Goal: Task Accomplishment & Management: Complete application form

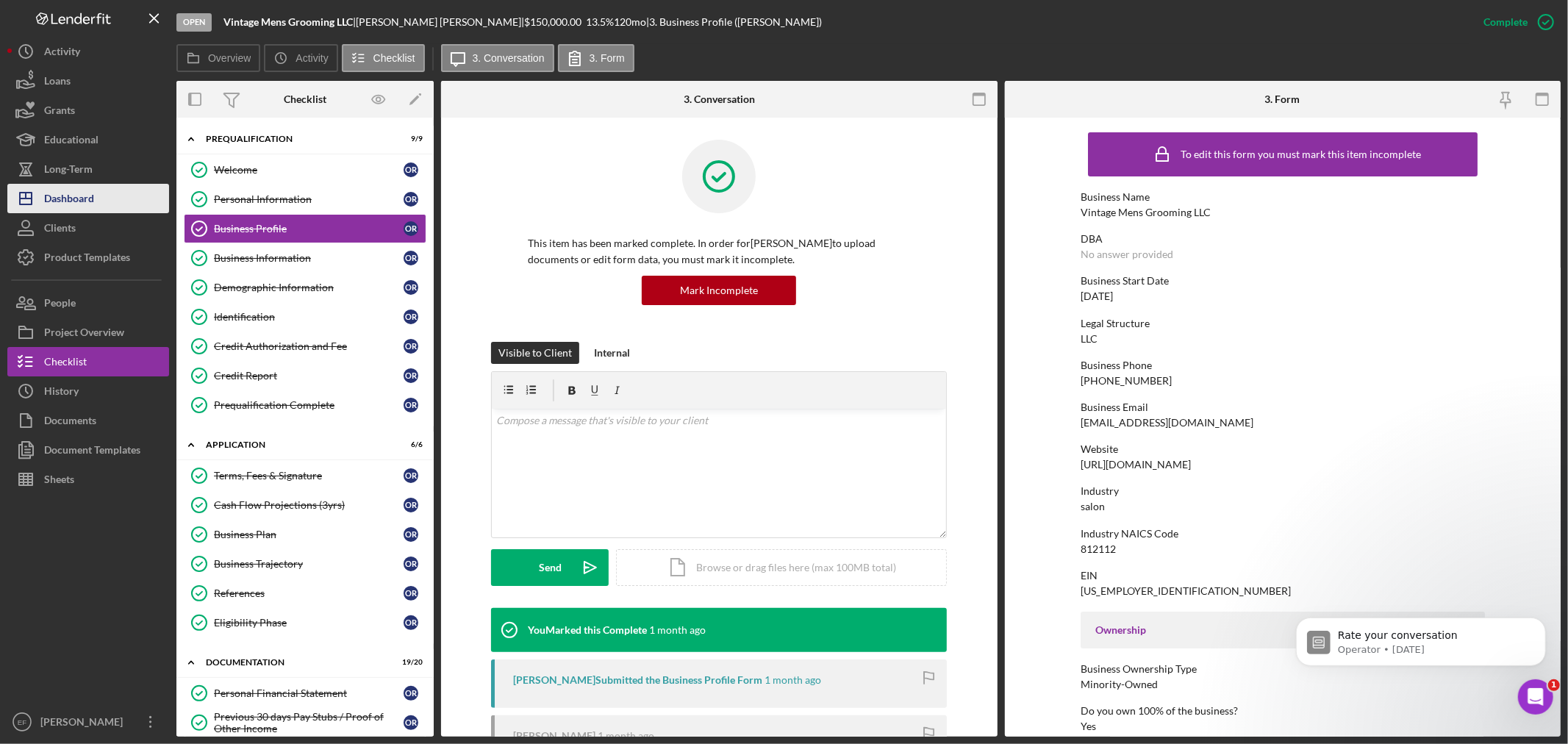
click at [41, 193] on icon "Icon/Dashboard" at bounding box center [25, 198] width 37 height 37
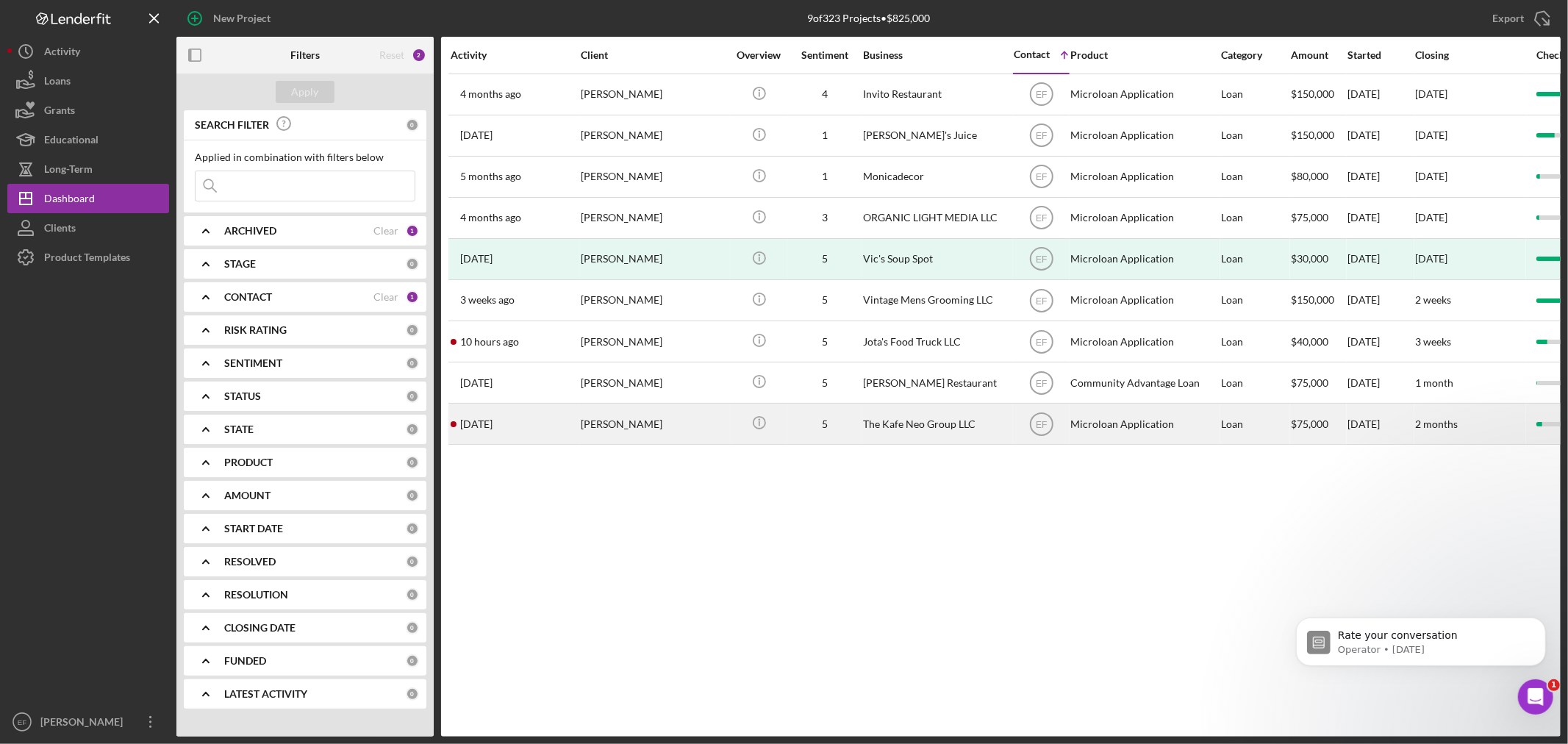
click at [652, 414] on div "[PERSON_NAME]" at bounding box center [654, 423] width 147 height 39
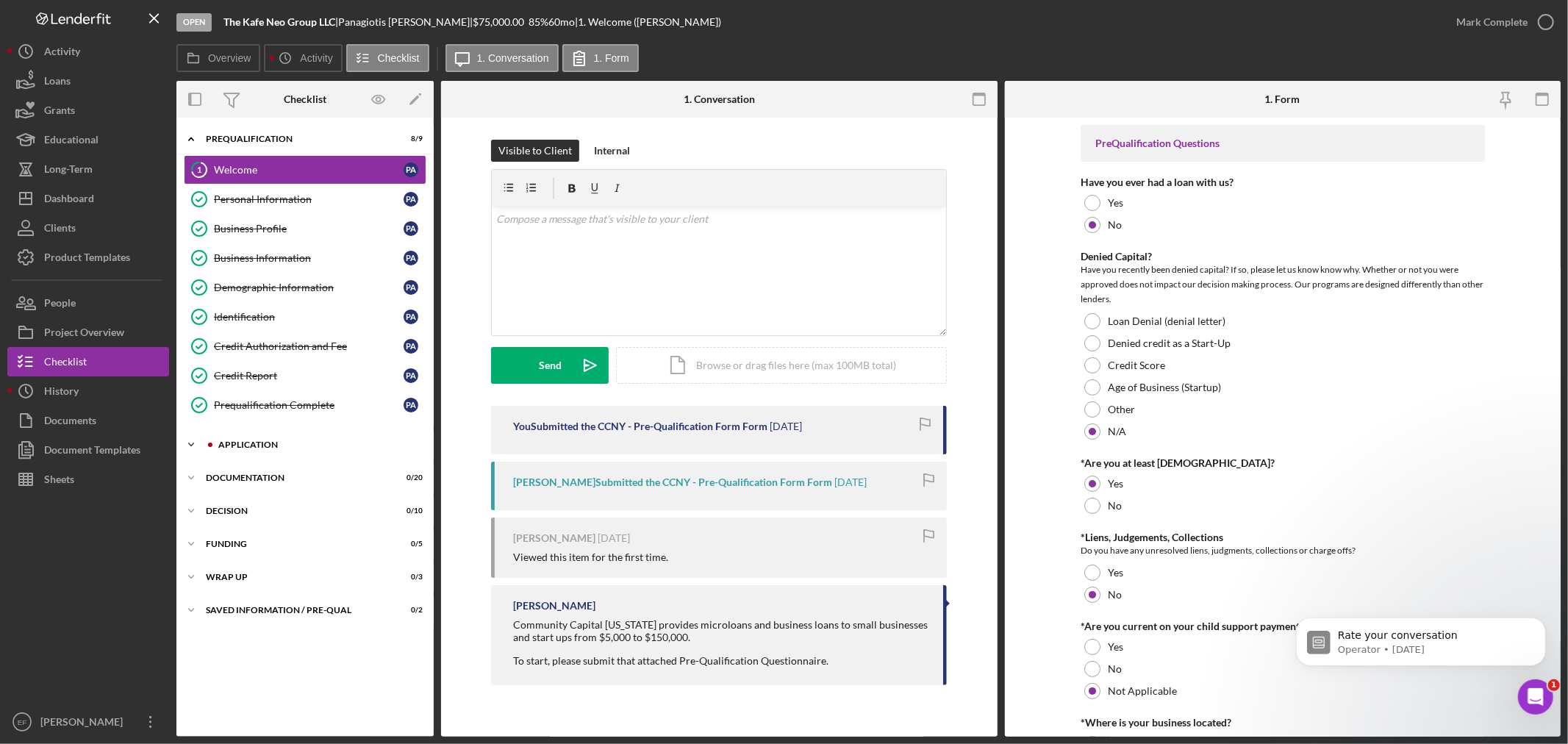
click at [294, 445] on div "Application" at bounding box center [316, 445] width 197 height 9
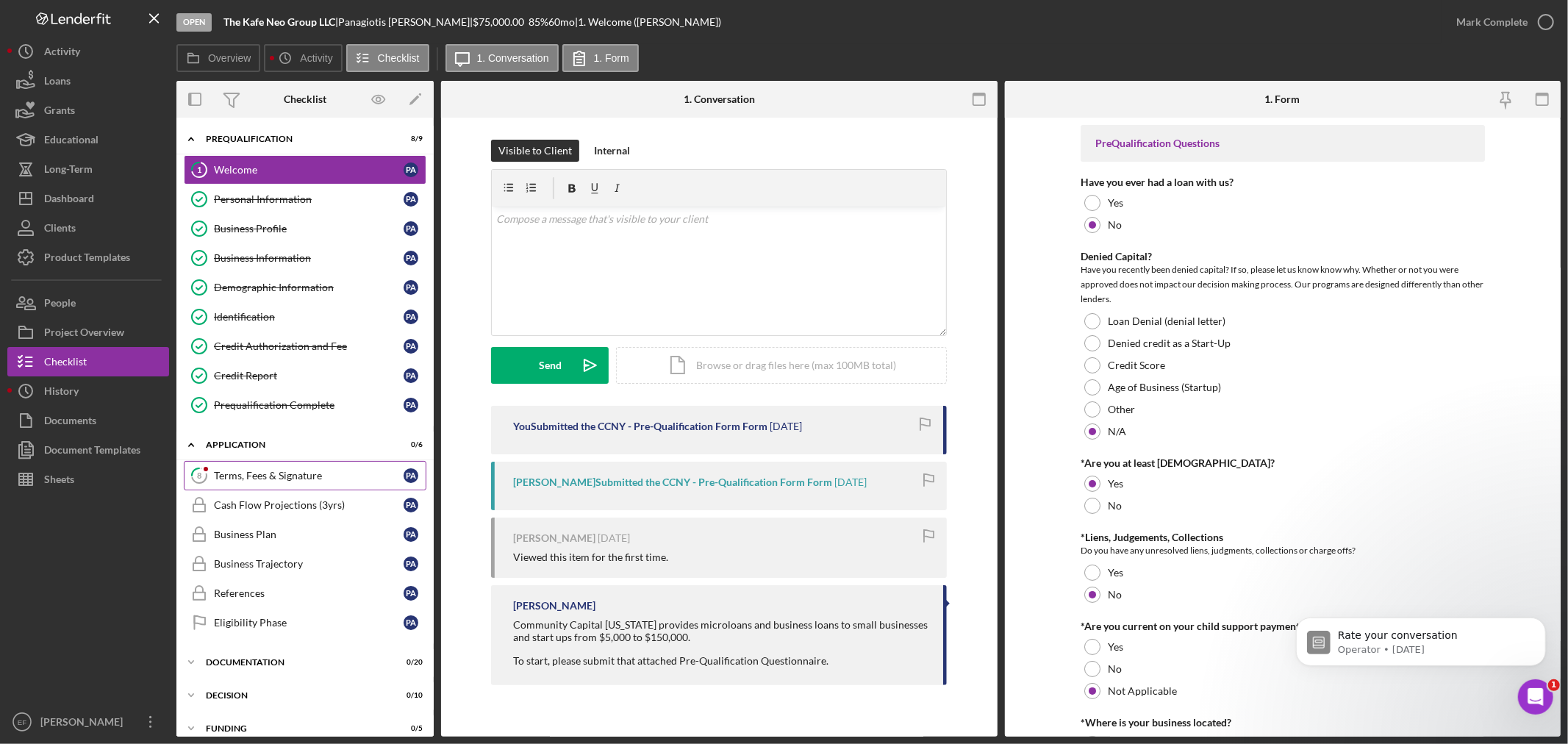
click at [288, 474] on div "Terms, Fees & Signature" at bounding box center [308, 475] width 189 height 12
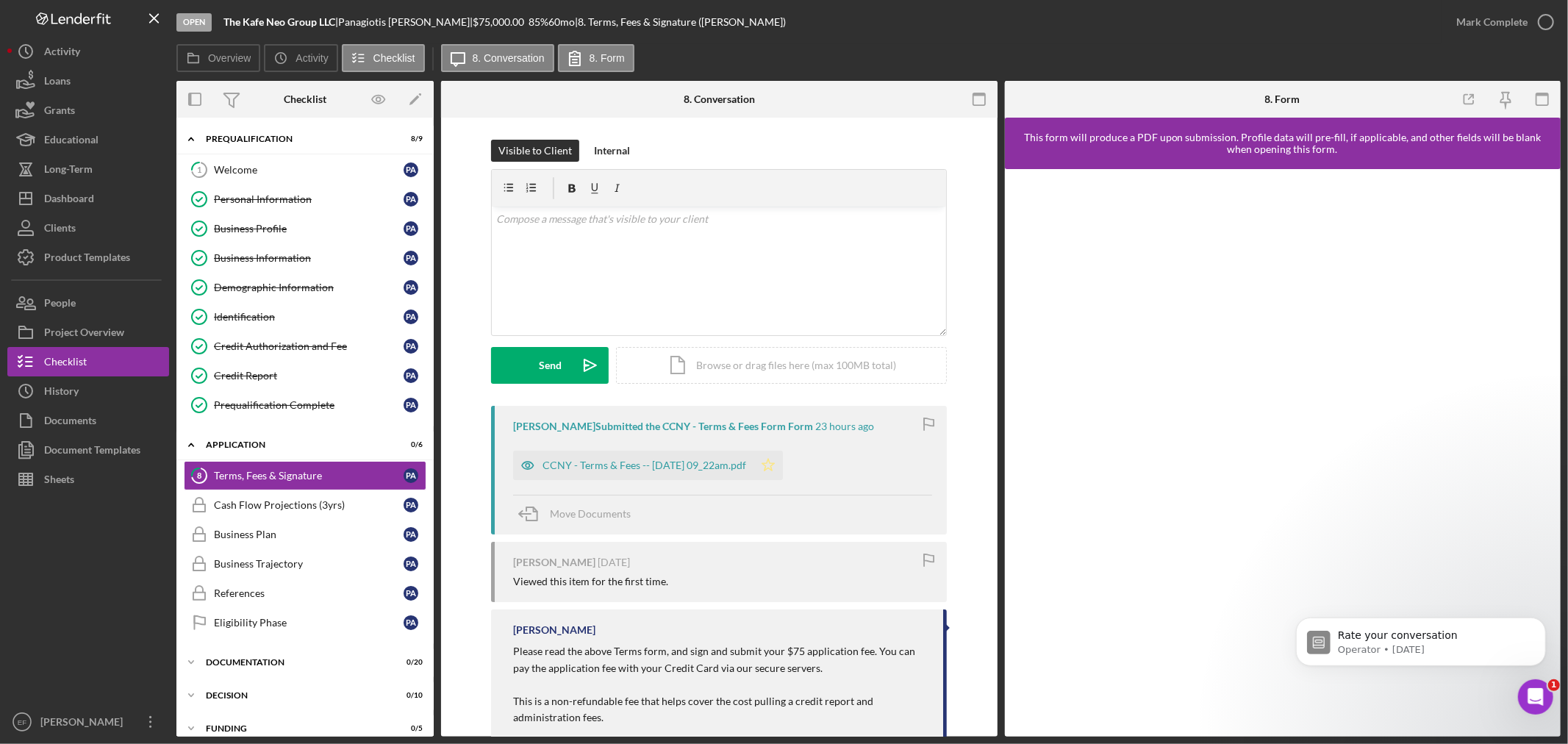
click at [783, 460] on icon "Icon/Star" at bounding box center [768, 465] width 30 height 30
click at [642, 273] on div "v Color teal Color pink Remove color Add row above Add row below Add column bef…" at bounding box center [719, 271] width 454 height 129
click at [535, 364] on button "Send Icon/icon-invite-send" at bounding box center [550, 365] width 117 height 37
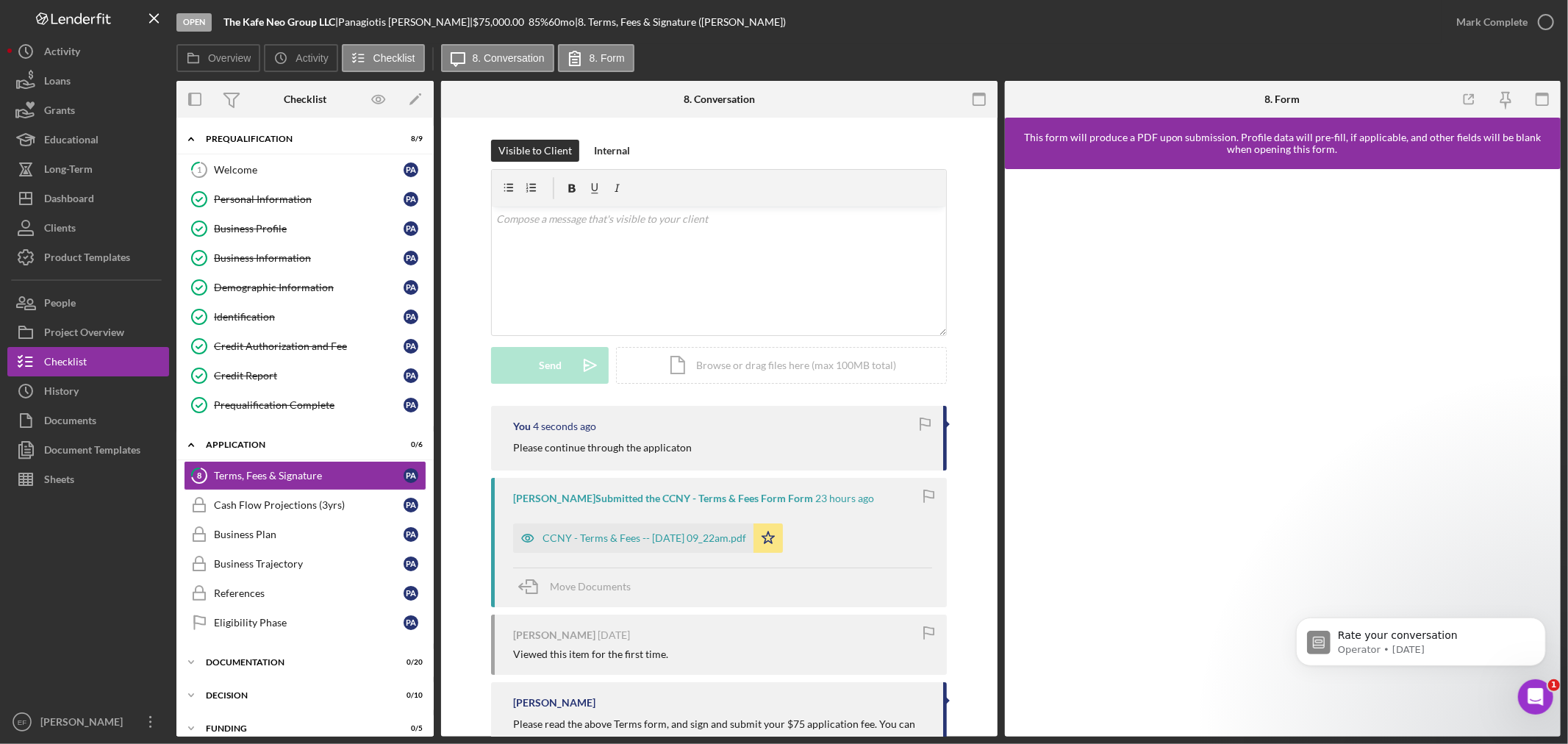
click at [546, 20] on div "85 %" at bounding box center [538, 22] width 20 height 12
click at [1508, 21] on div "Mark Complete" at bounding box center [1491, 22] width 71 height 30
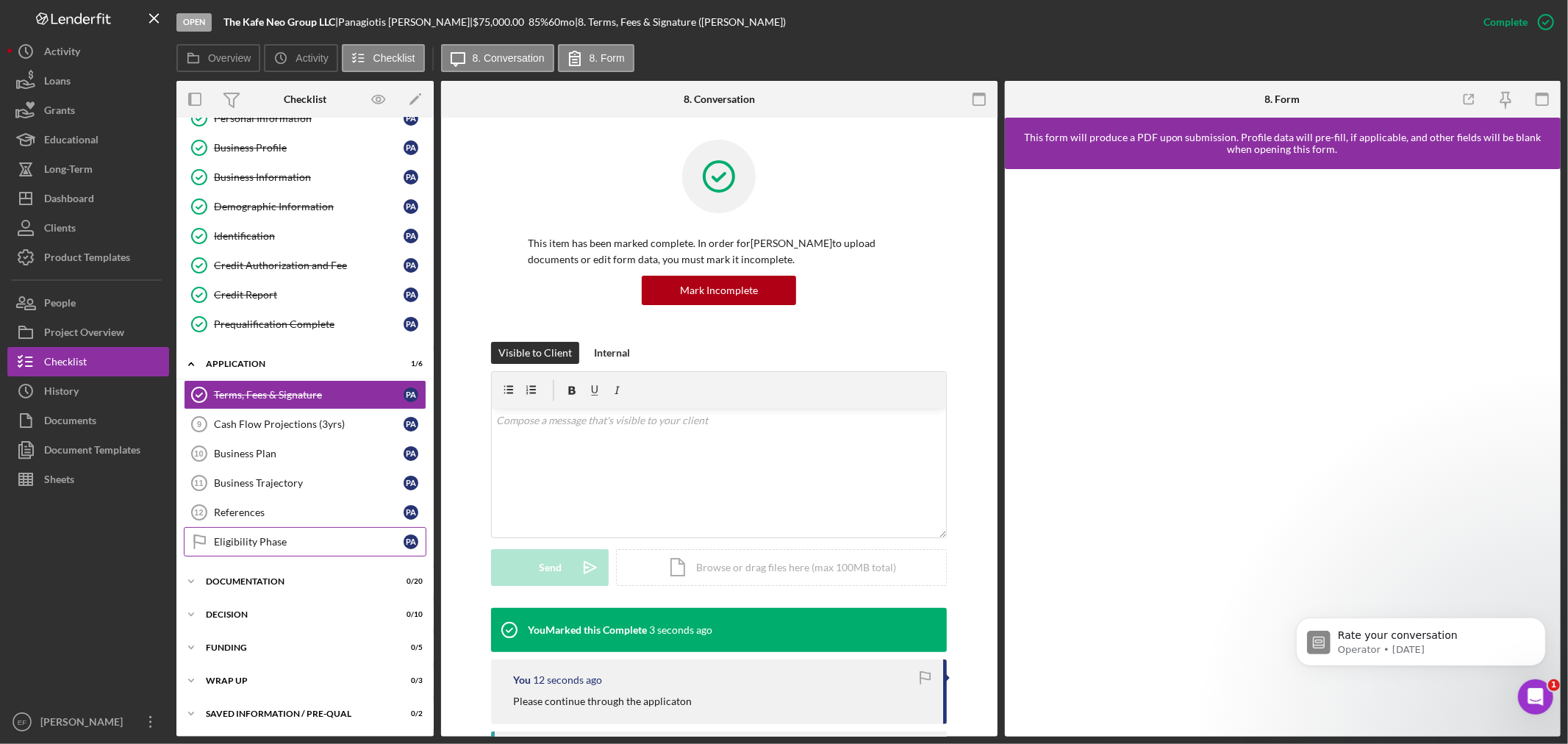
scroll to position [83, 0]
drag, startPoint x: 347, startPoint y: 12, endPoint x: 469, endPoint y: 24, distance: 122.6
click at [469, 24] on div "Open The Kafe Neo Group LLC | [PERSON_NAME] | $75,000.00 85 % 60 mo | 8. Terms,…" at bounding box center [822, 22] width 1292 height 44
copy div "[PERSON_NAME]"
drag, startPoint x: 225, startPoint y: 18, endPoint x: 336, endPoint y: 23, distance: 111.1
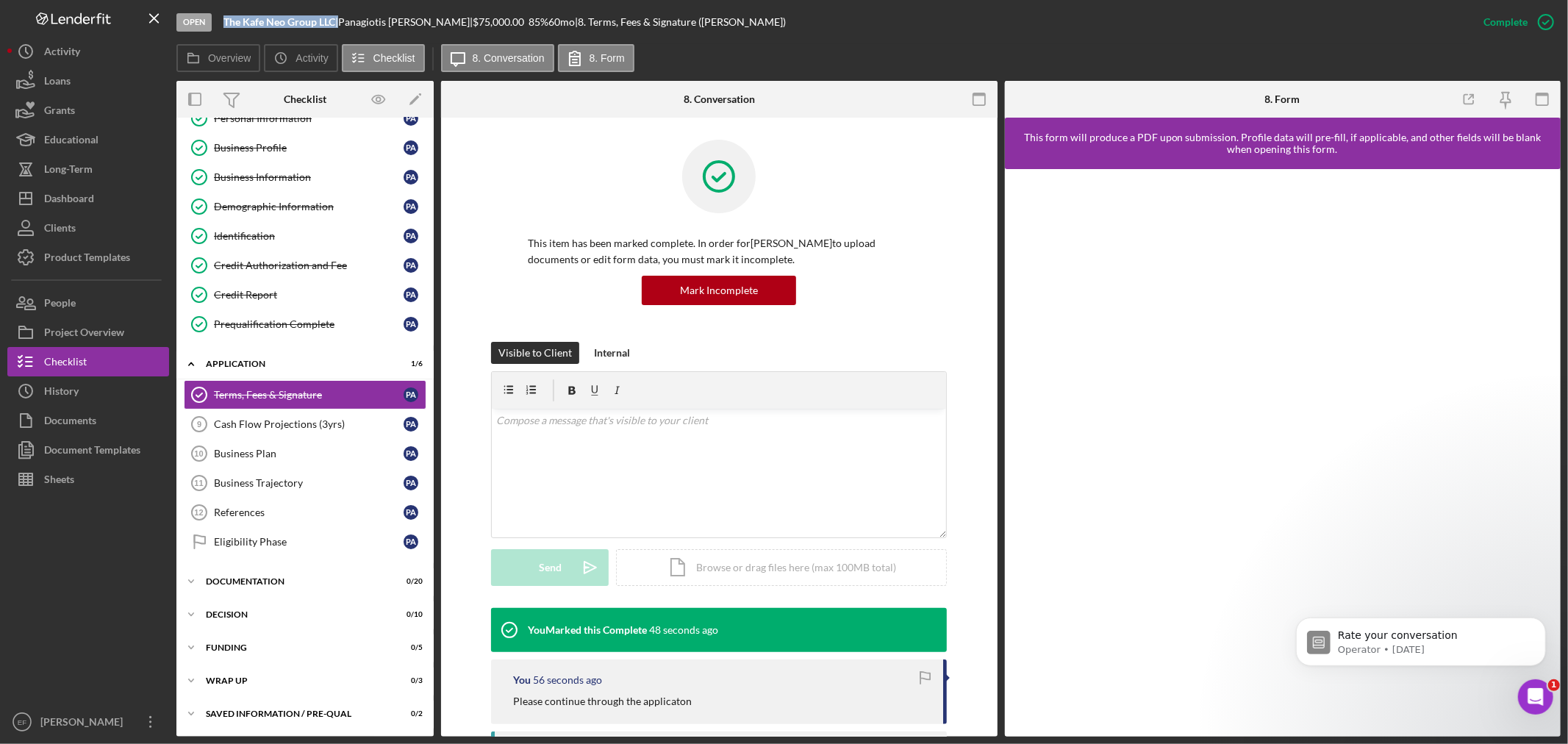
click at [336, 23] on div "The Kafe Neo Group LLC |" at bounding box center [280, 22] width 115 height 12
copy div "The Kafe Neo Group LLC"
click at [7, 527] on div at bounding box center [87, 601] width 161 height 213
